Goal: Find specific page/section: Find specific page/section

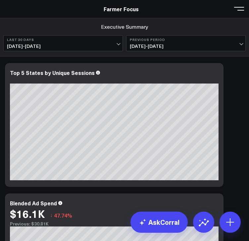
click at [236, 9] on button at bounding box center [239, 8] width 10 height 10
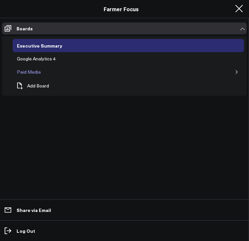
click at [33, 69] on div "Paid Media" at bounding box center [28, 72] width 27 height 8
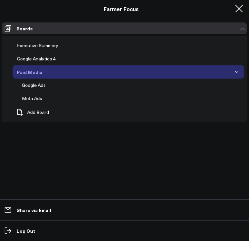
click at [30, 72] on div "Paid Media" at bounding box center [29, 72] width 29 height 8
click at [239, 12] on button at bounding box center [239, 8] width 10 height 10
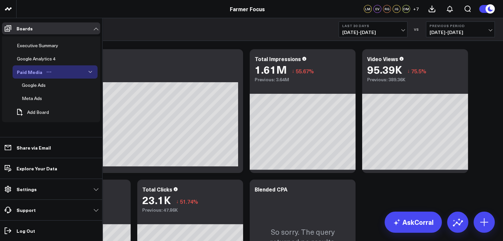
click at [33, 71] on div "Paid Media" at bounding box center [29, 72] width 29 height 8
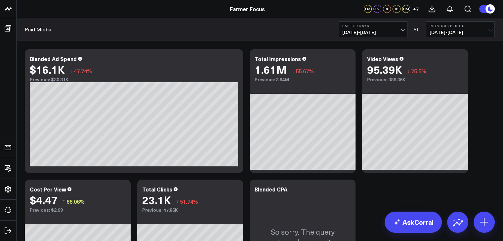
click at [109, 27] on div "Paid Media Last 30 Days [DATE] - [DATE] VS Previous Period [DATE] - [DATE]" at bounding box center [260, 29] width 486 height 23
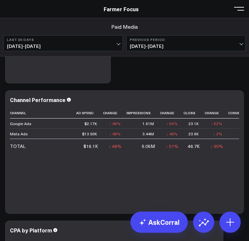
scroll to position [510, 0]
